Goal: Check status

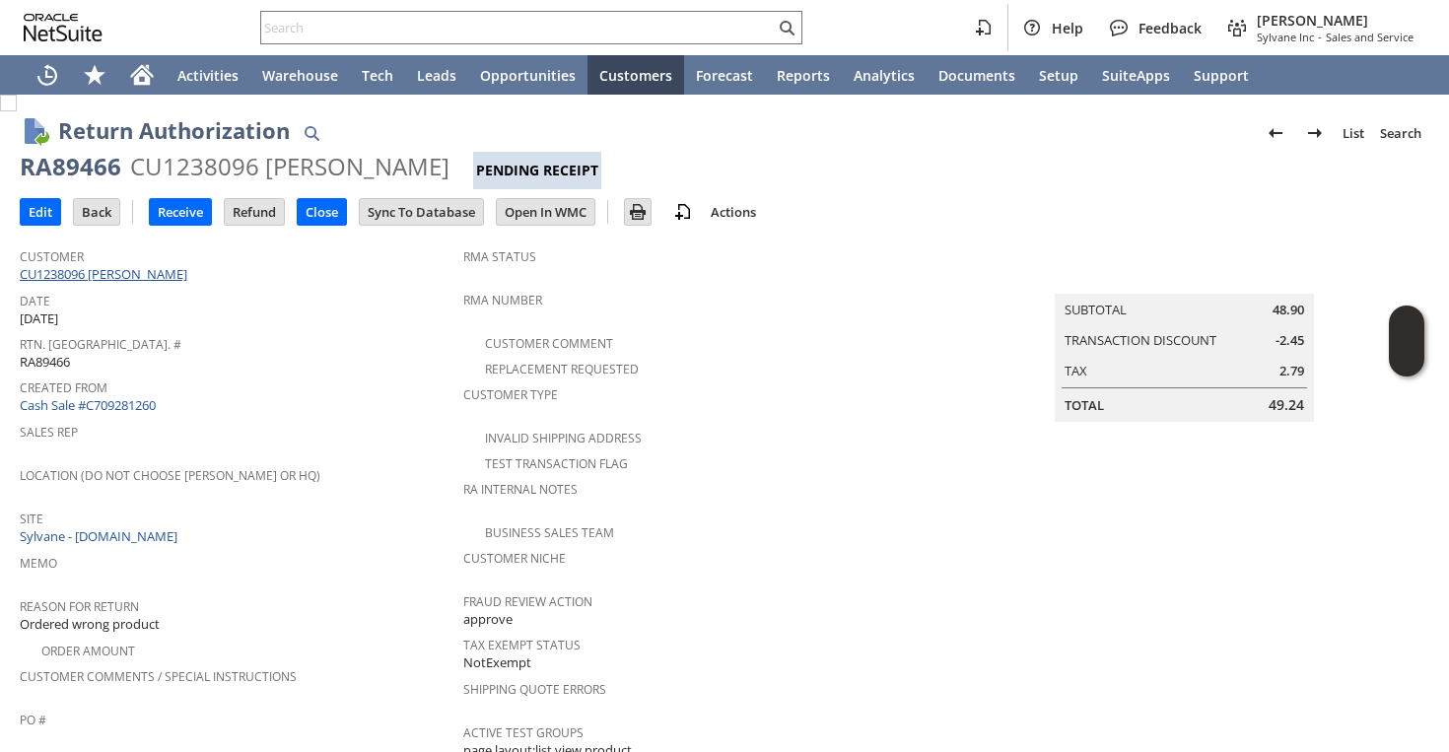
click at [95, 274] on link "CU1238096 [PERSON_NAME]" at bounding box center [106, 274] width 172 height 18
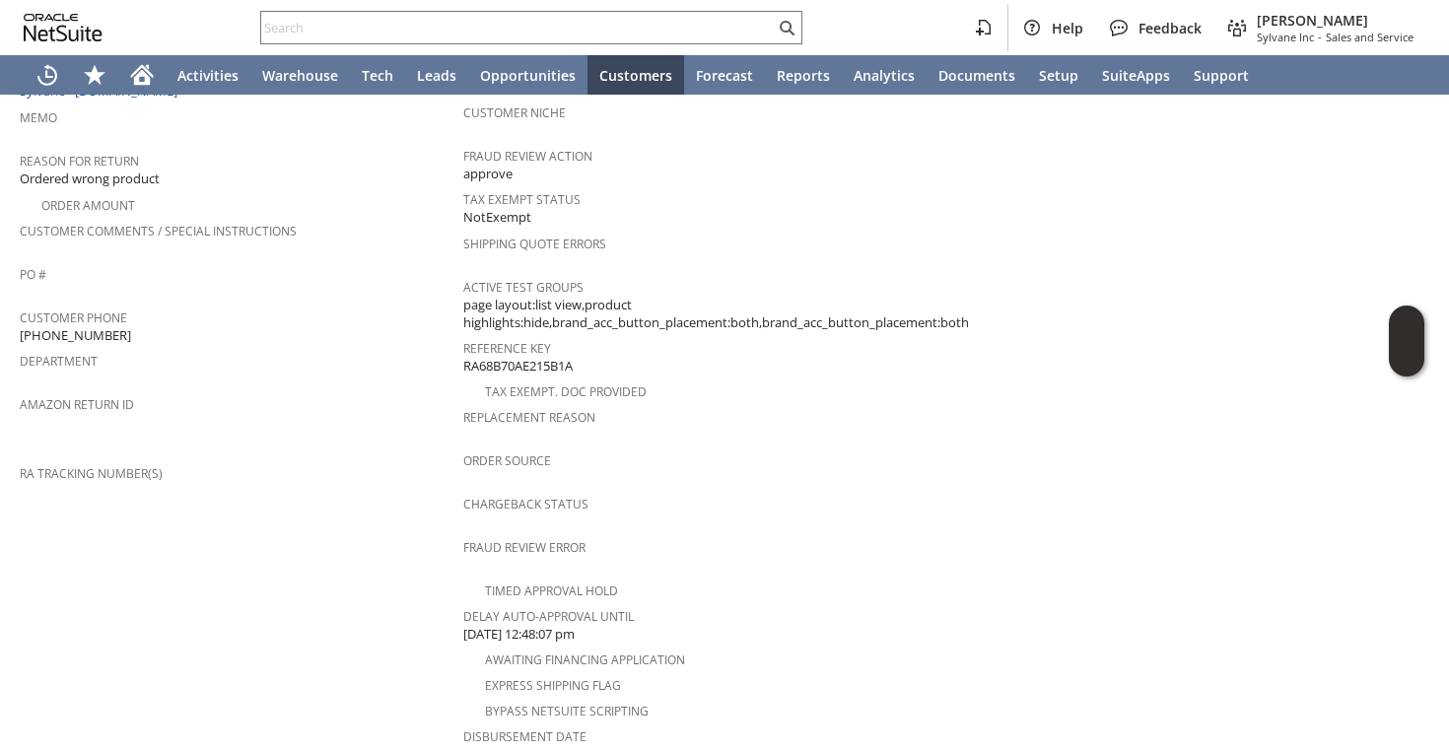
scroll to position [850, 0]
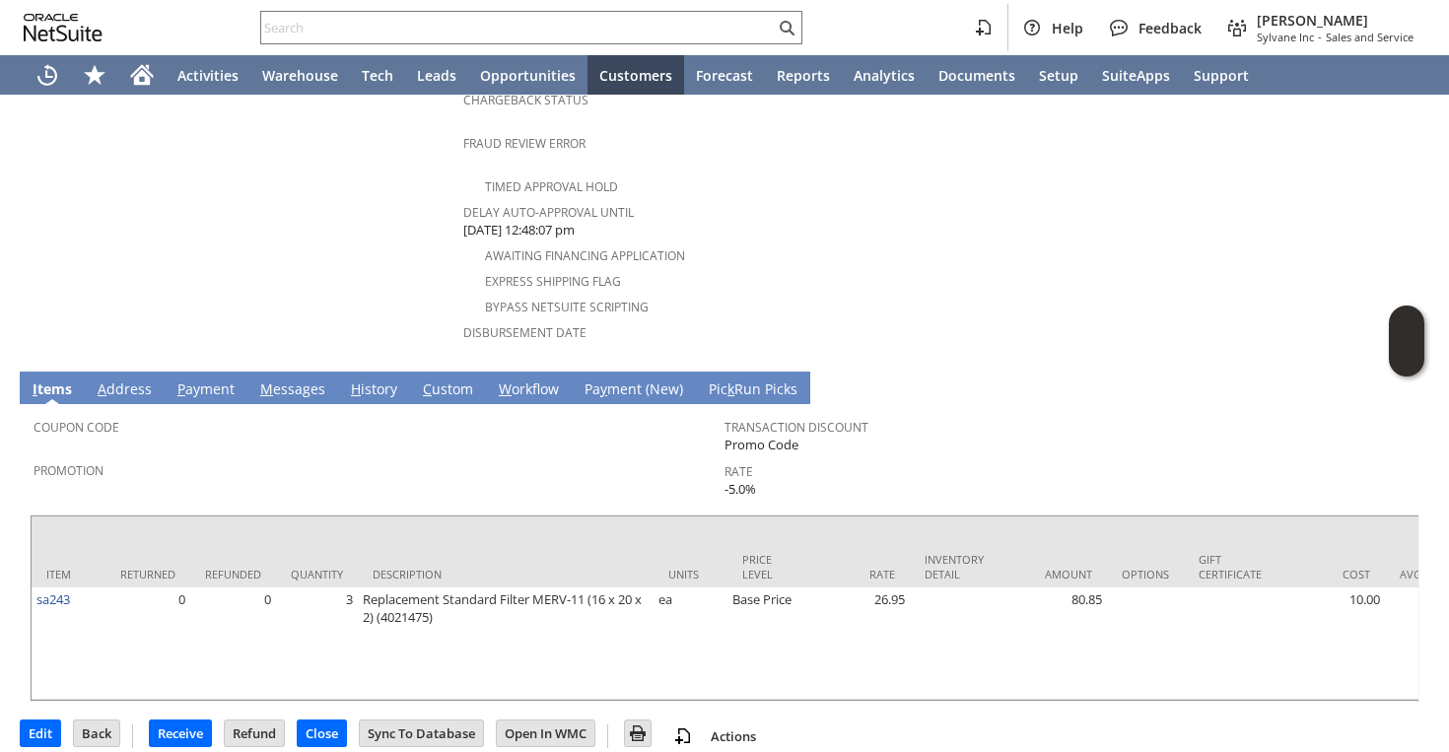
click at [483, 320] on div "Disbursement Date" at bounding box center [716, 338] width 506 height 41
click at [413, 456] on span "Promotion" at bounding box center [374, 467] width 681 height 23
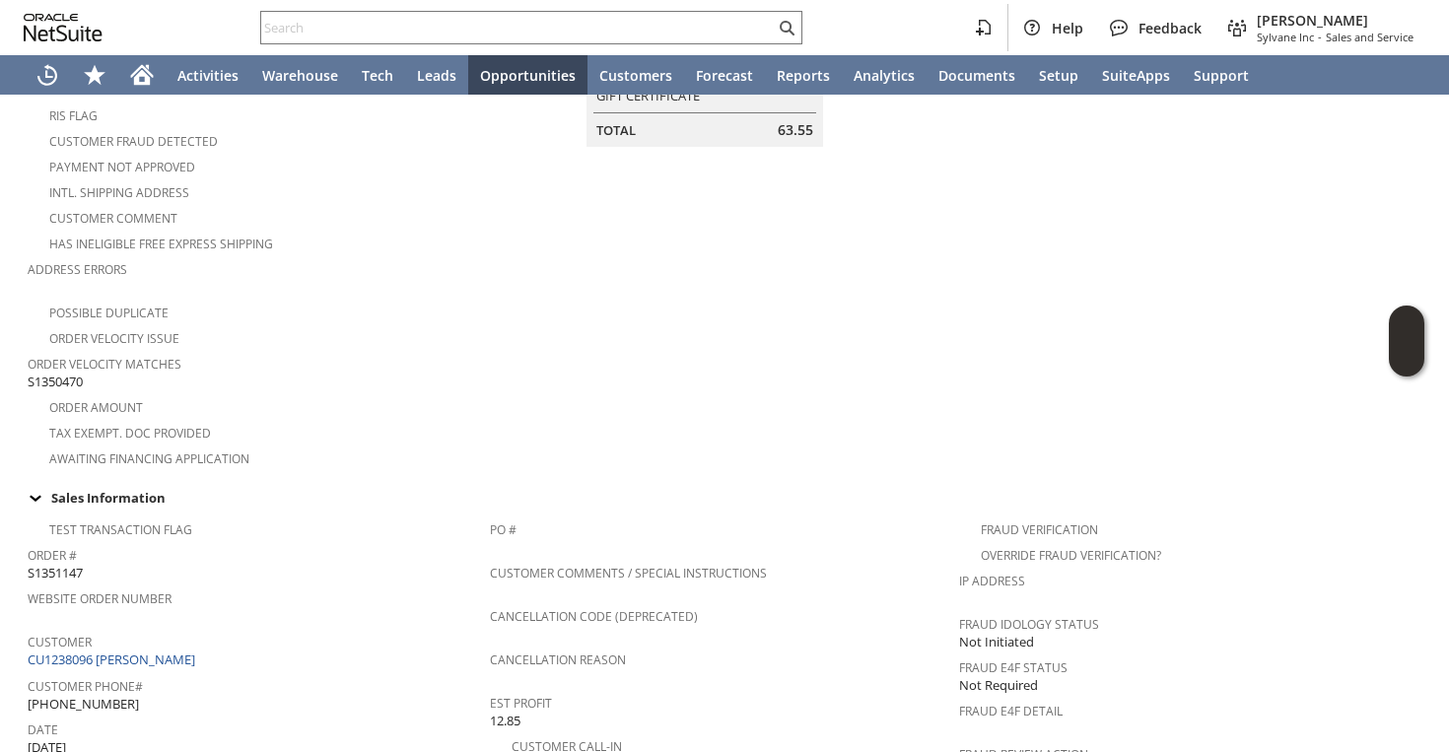
scroll to position [350, 0]
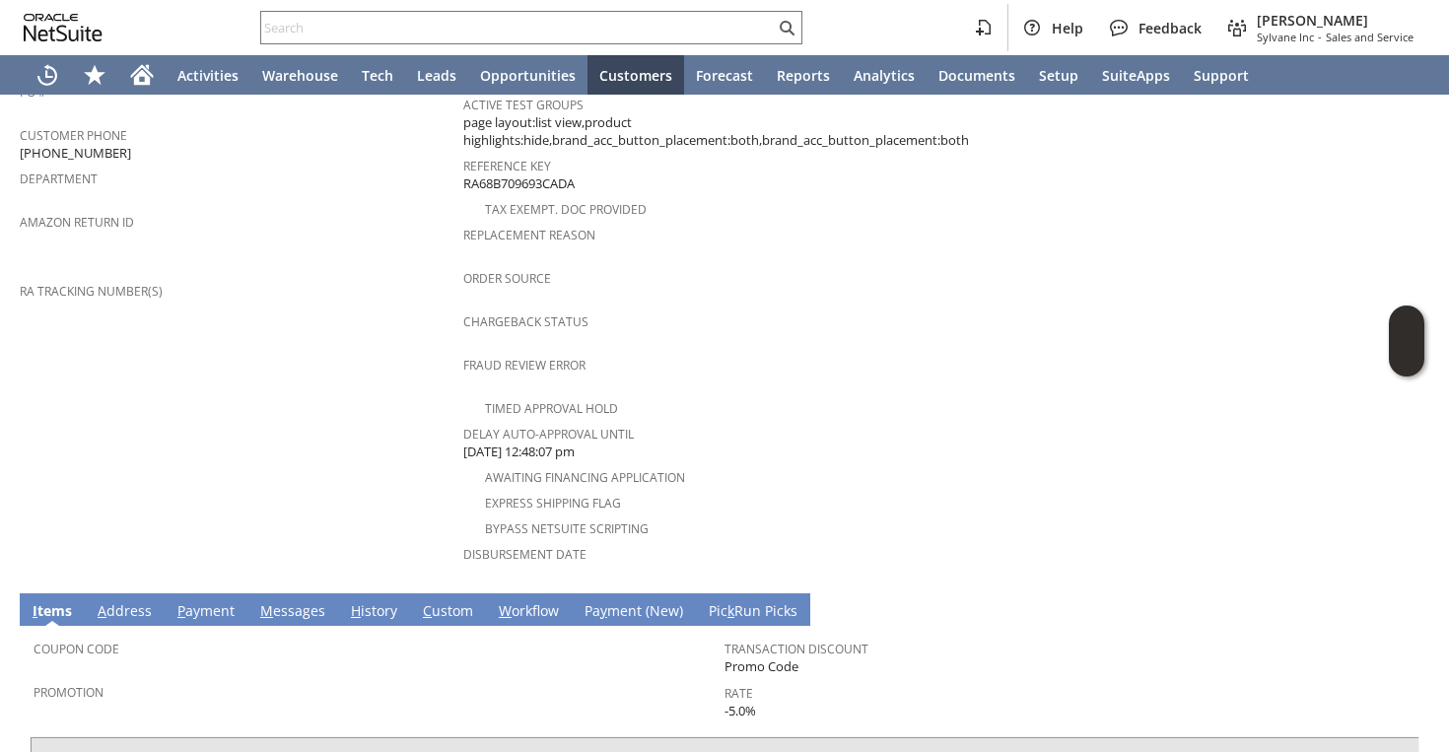
scroll to position [962, 0]
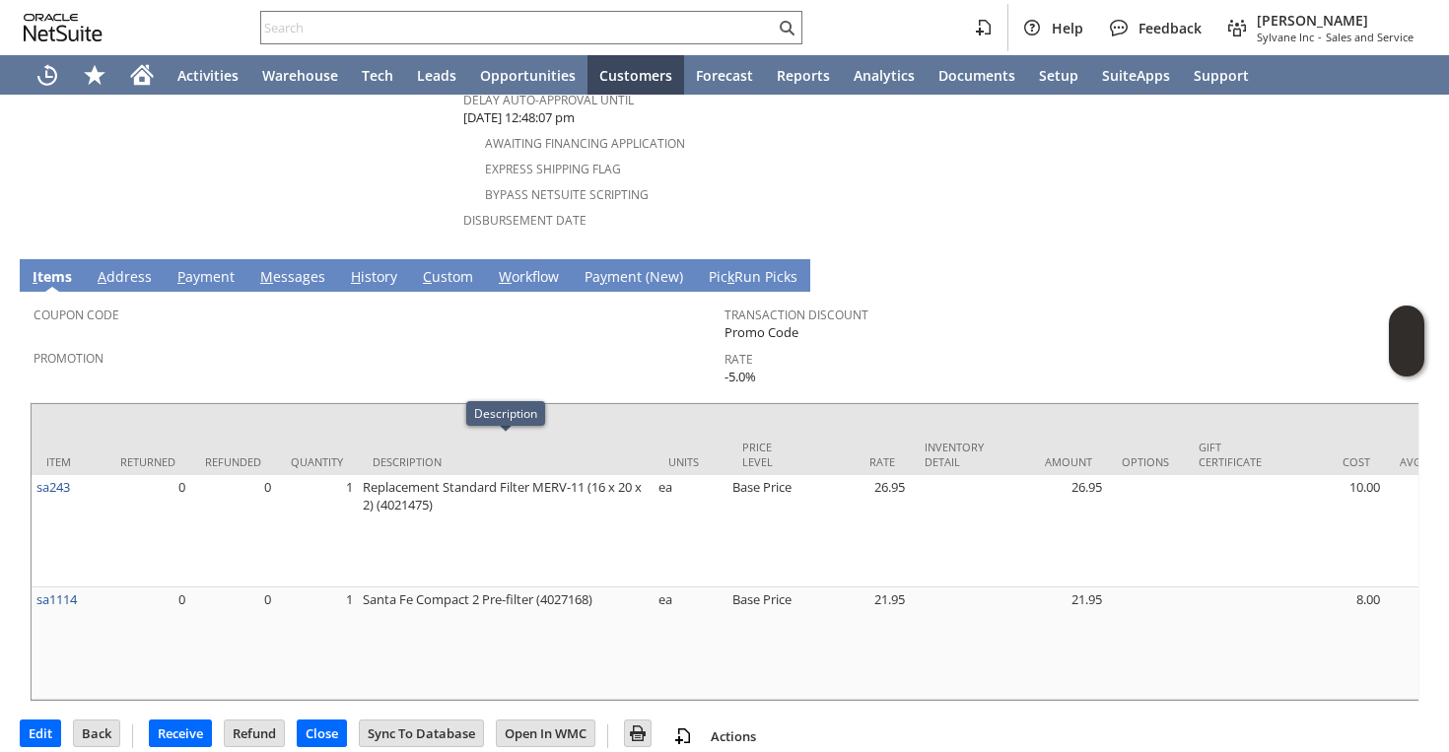
click at [360, 344] on span "Promotion" at bounding box center [374, 355] width 681 height 23
